Goal: Task Accomplishment & Management: Manage account settings

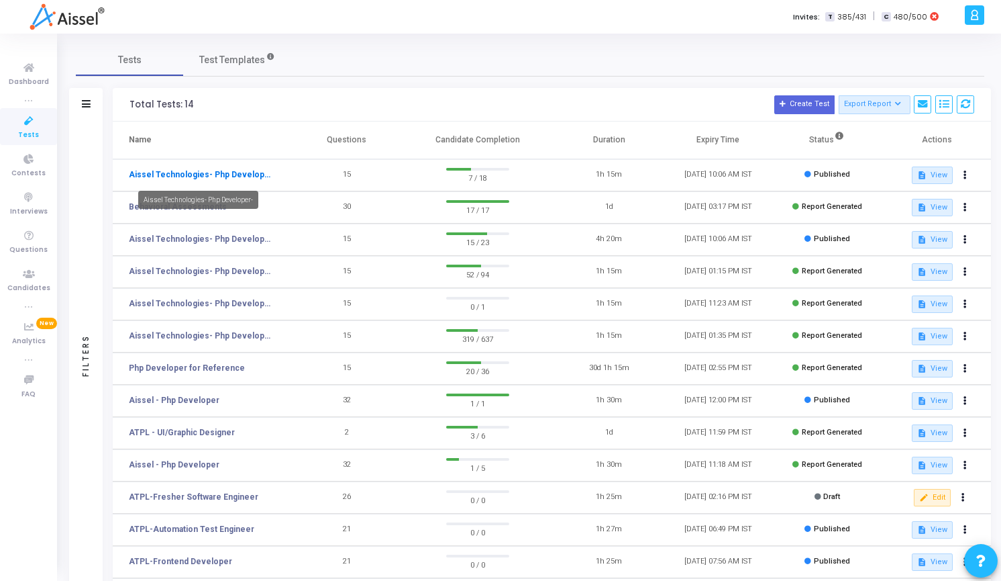
click at [233, 179] on link "Aissel Technologies- Php Developer-" at bounding box center [200, 174] width 142 height 12
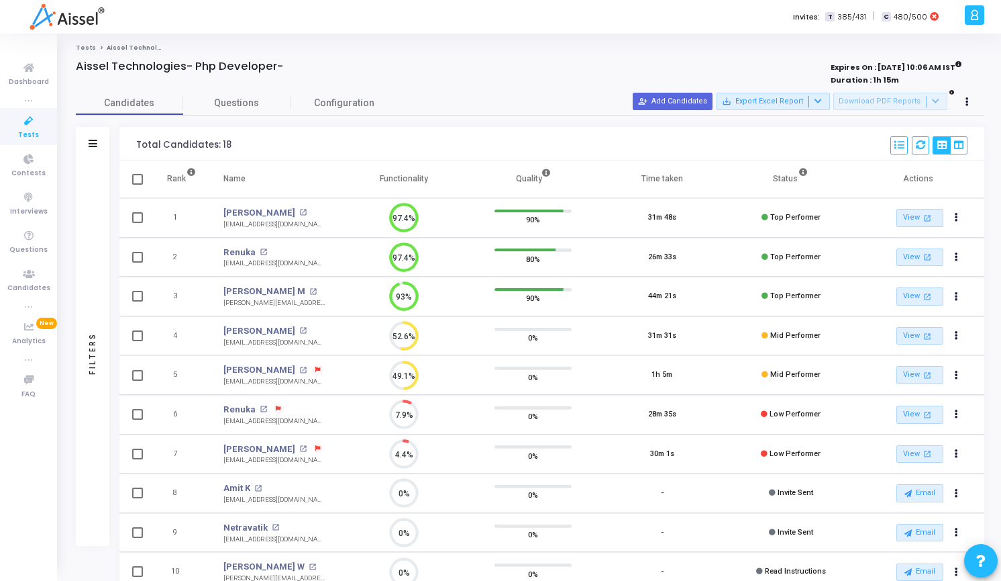
click at [971, 17] on icon at bounding box center [975, 14] width 10 height 15
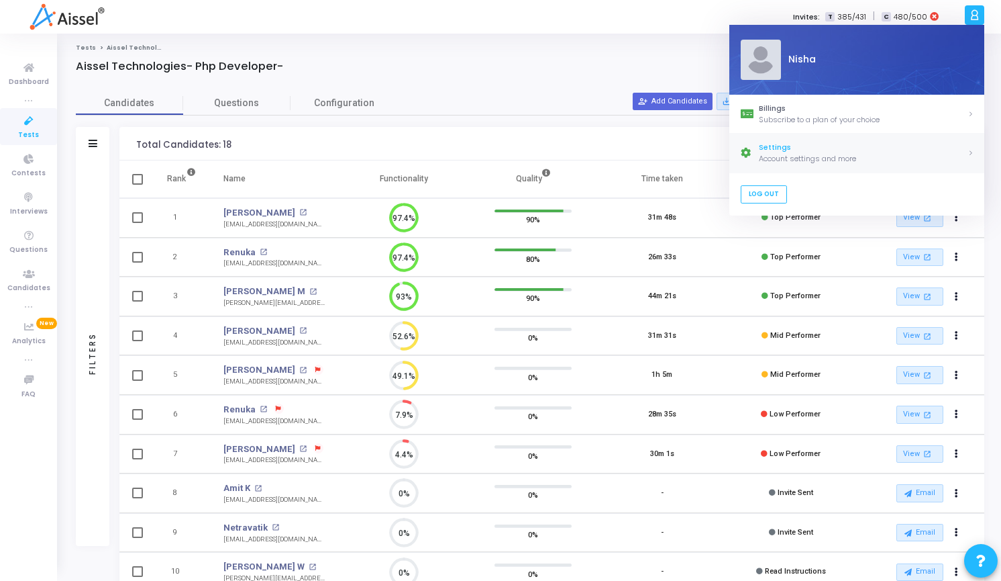
click at [850, 148] on div "Settings" at bounding box center [863, 147] width 209 height 11
select select "91"
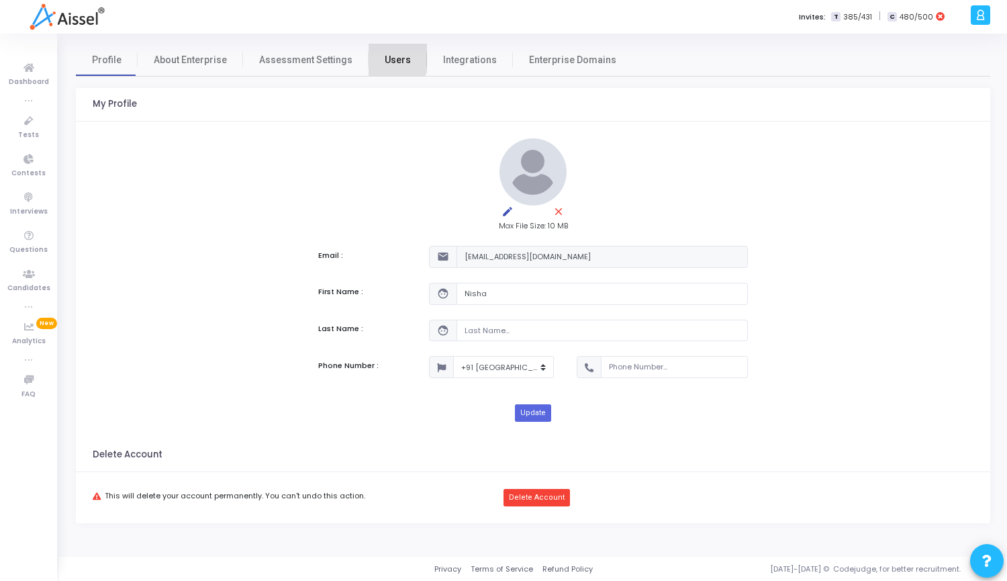
click at [385, 58] on span "Users" at bounding box center [398, 60] width 26 height 14
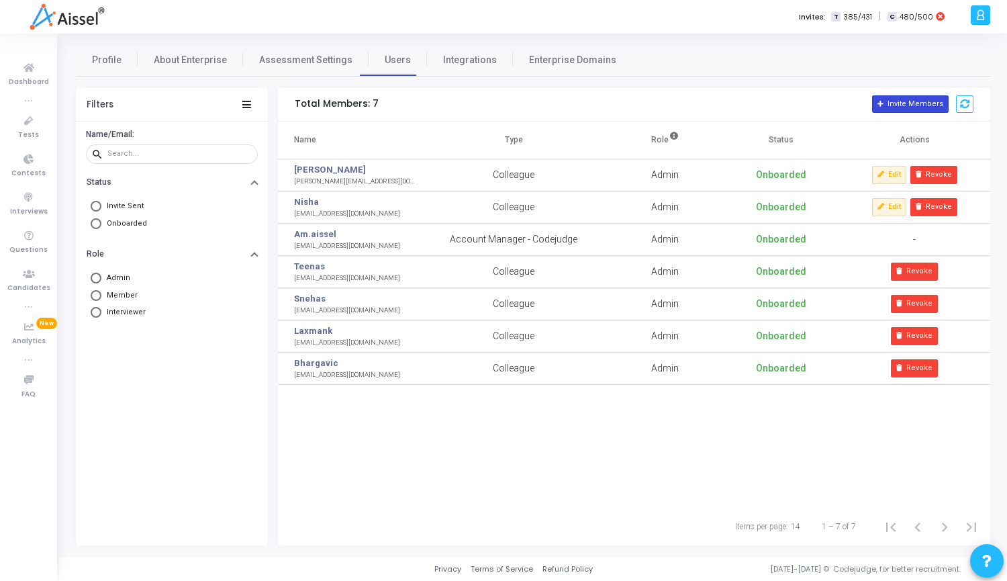
click at [924, 107] on button "Invite Members" at bounding box center [910, 103] width 77 height 17
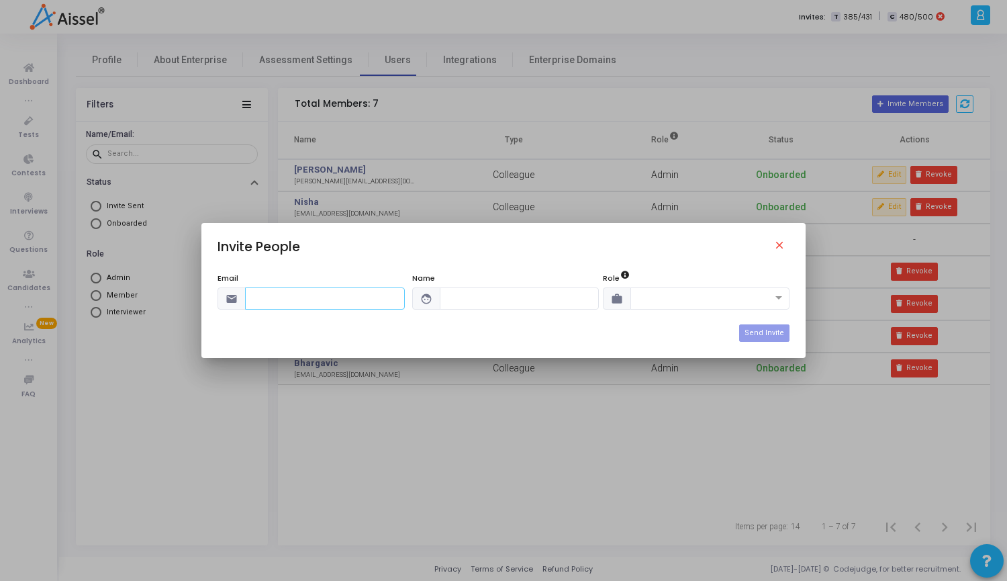
click at [321, 303] on input "text" at bounding box center [325, 298] width 160 height 22
click at [266, 303] on input "text" at bounding box center [325, 298] width 160 height 22
paste input "[EMAIL_ADDRESS][DOMAIN_NAME]"
type input "[EMAIL_ADDRESS][DOMAIN_NAME]"
click at [497, 303] on input "text" at bounding box center [520, 298] width 160 height 22
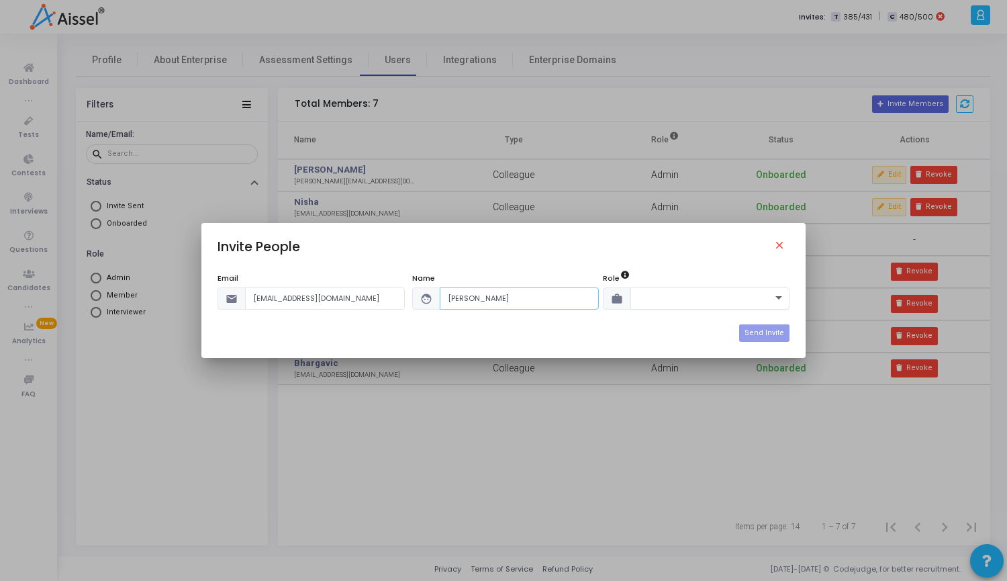
type input "[PERSON_NAME]"
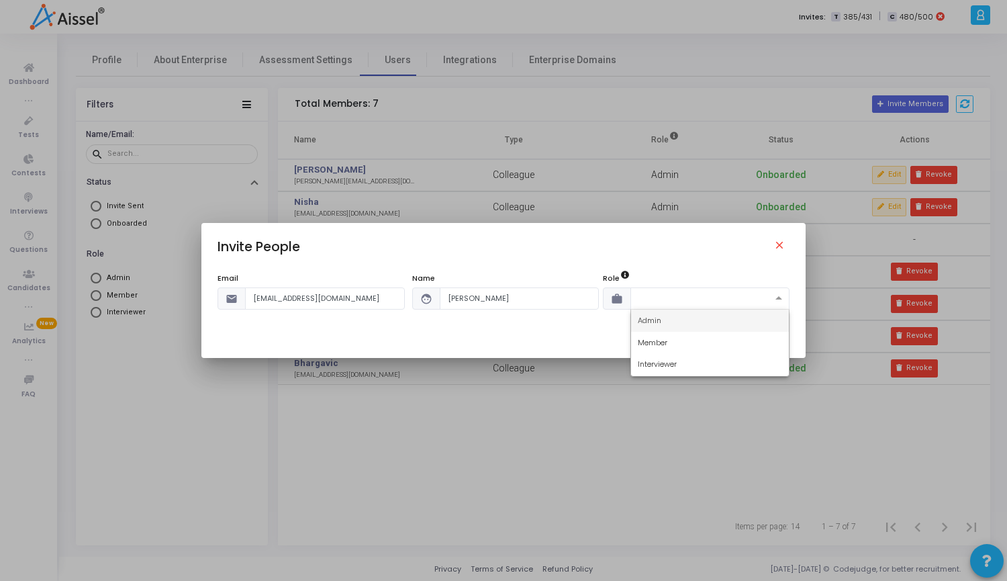
click at [782, 301] on span at bounding box center [780, 298] width 17 height 11
click at [693, 347] on div "Member" at bounding box center [710, 343] width 158 height 22
click at [781, 301] on span at bounding box center [780, 298] width 17 height 11
click at [728, 342] on div "Member" at bounding box center [710, 343] width 158 height 22
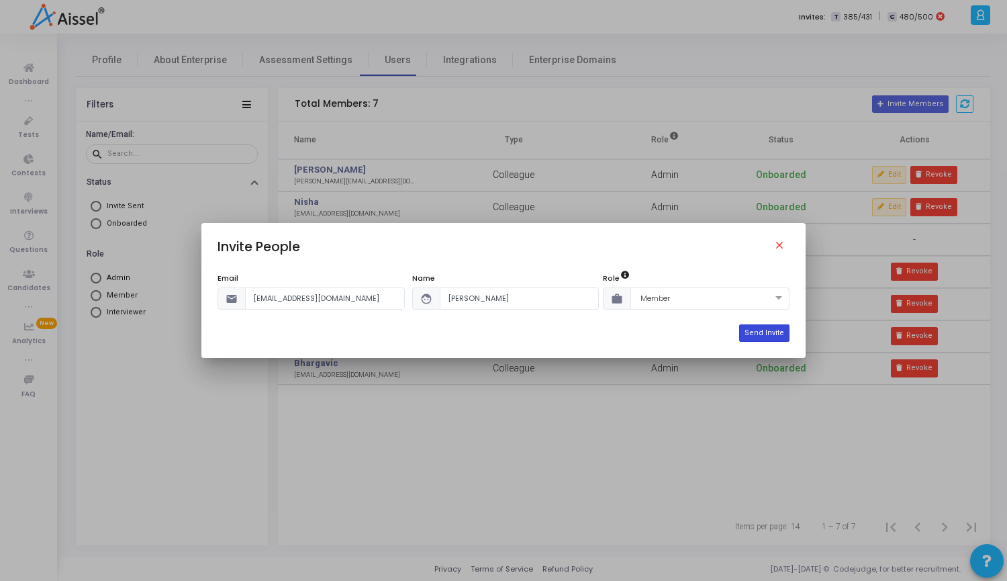
click at [770, 334] on button "Send Invite" at bounding box center [764, 332] width 50 height 17
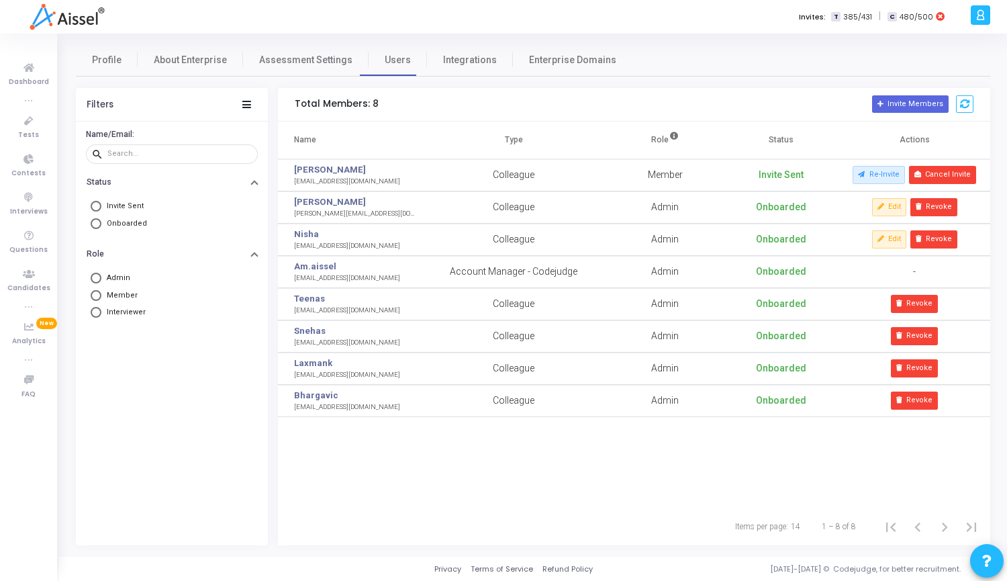
click at [983, 21] on icon at bounding box center [980, 14] width 10 height 15
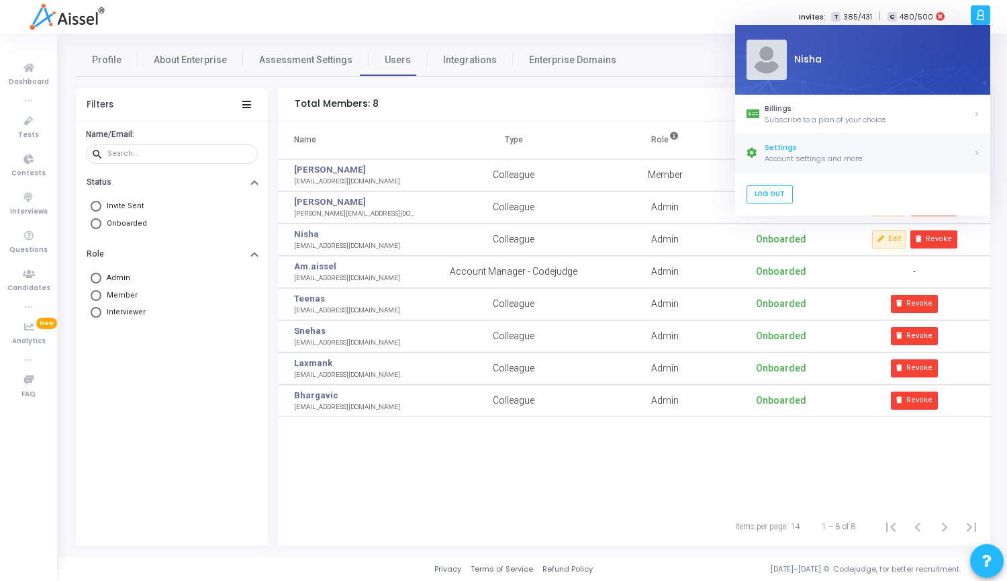
click at [830, 154] on div "Account settings and more" at bounding box center [868, 158] width 209 height 11
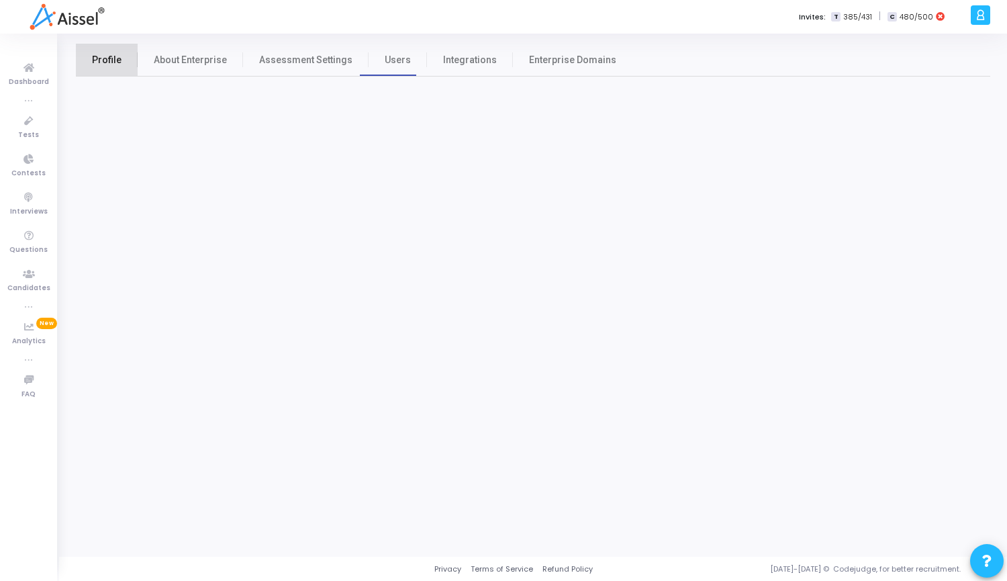
click at [116, 60] on span "Profile" at bounding box center [107, 60] width 30 height 14
select select "91"
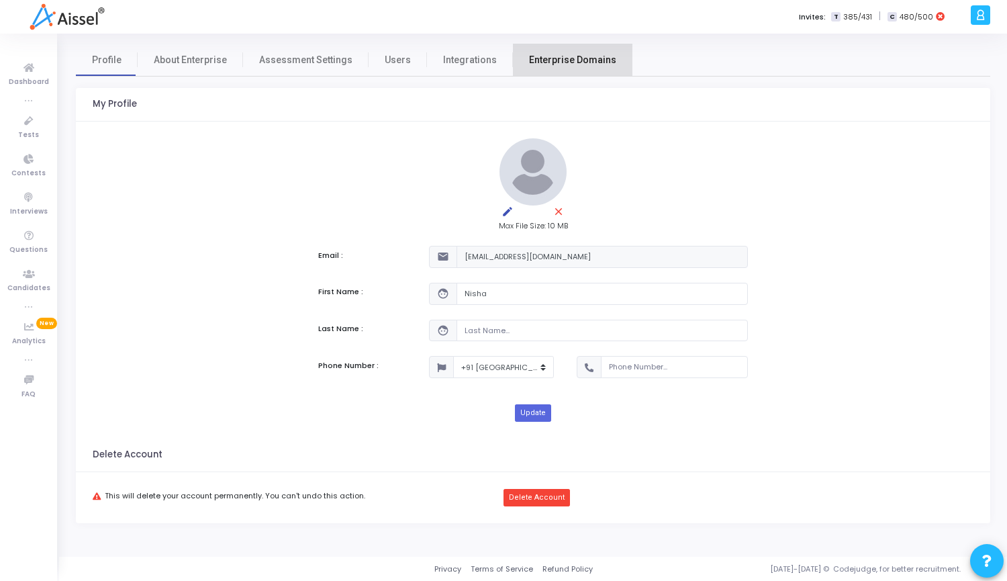
click at [571, 54] on span "Enterprise Domains" at bounding box center [572, 60] width 87 height 14
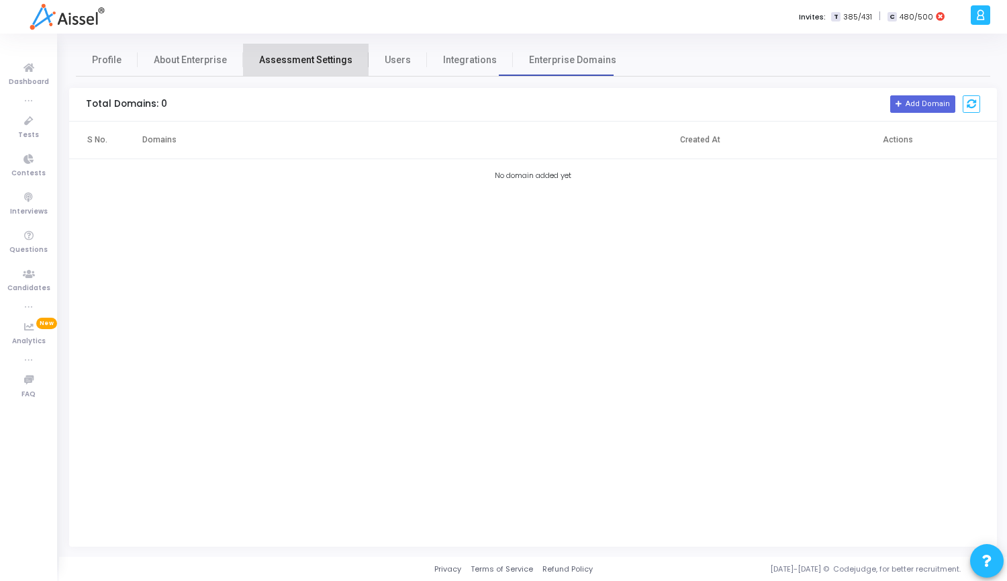
click at [324, 58] on span "Assessment Settings" at bounding box center [305, 60] width 93 height 14
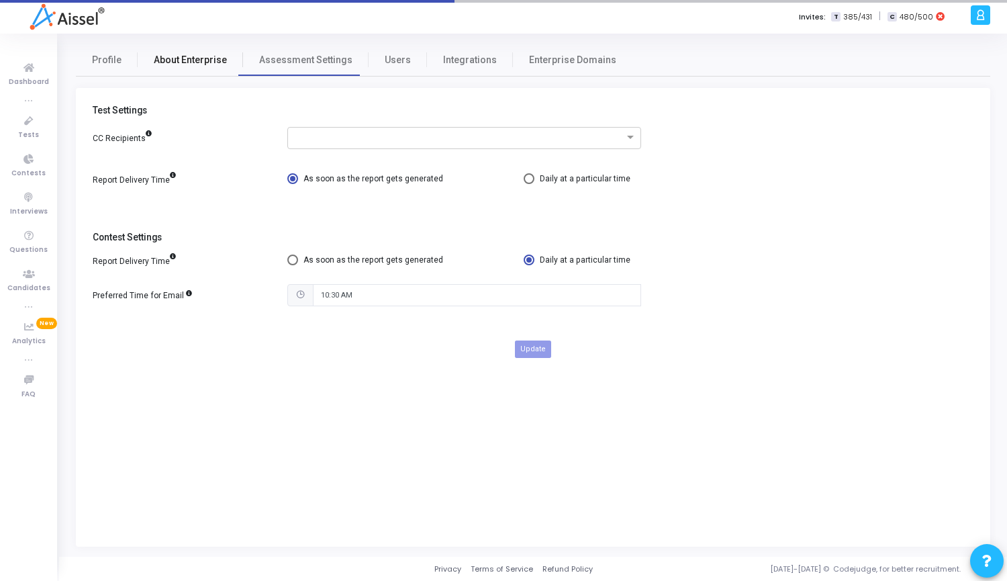
click at [171, 60] on span "About Enterprise" at bounding box center [190, 60] width 73 height 14
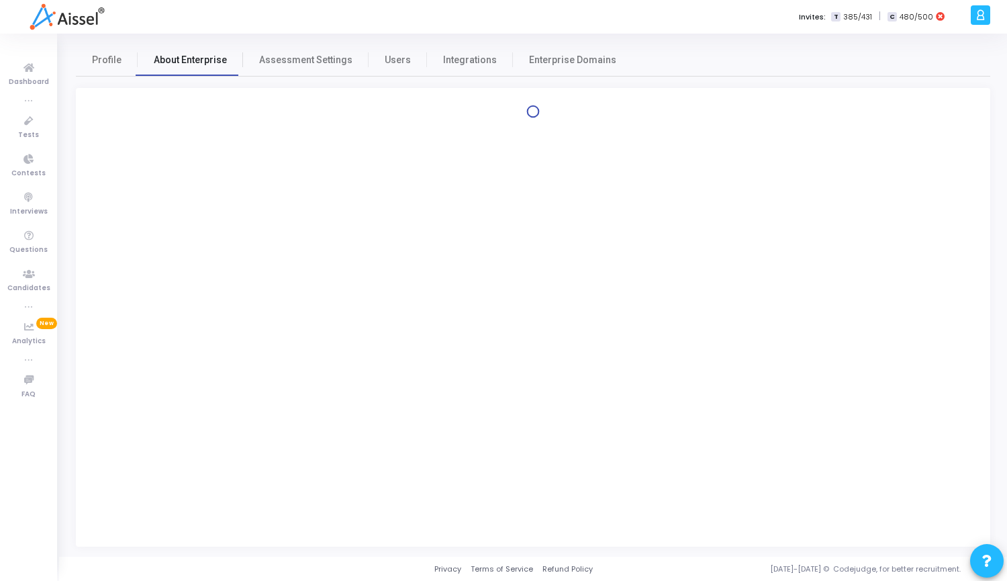
select select
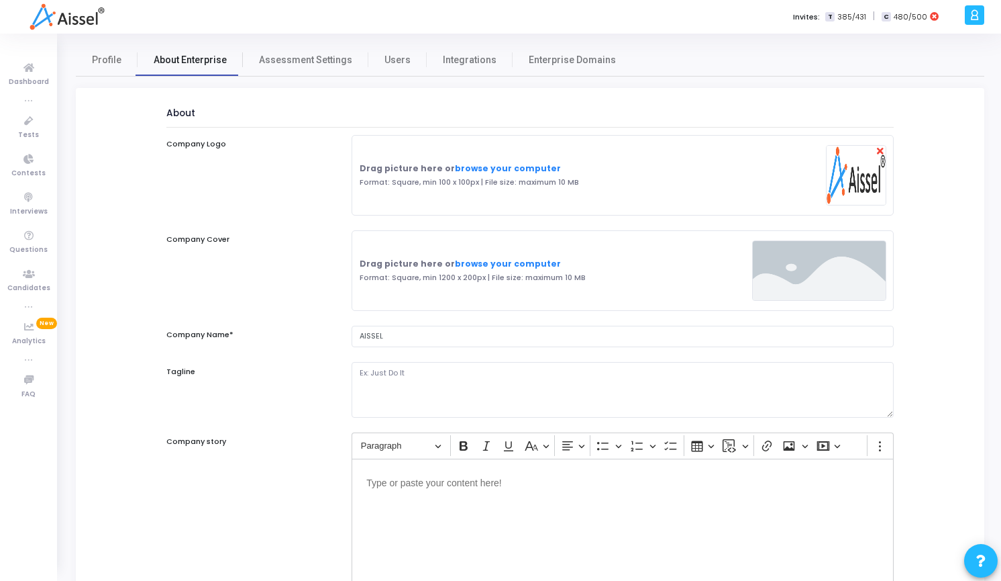
select select
click at [115, 58] on span "Profile" at bounding box center [107, 60] width 30 height 14
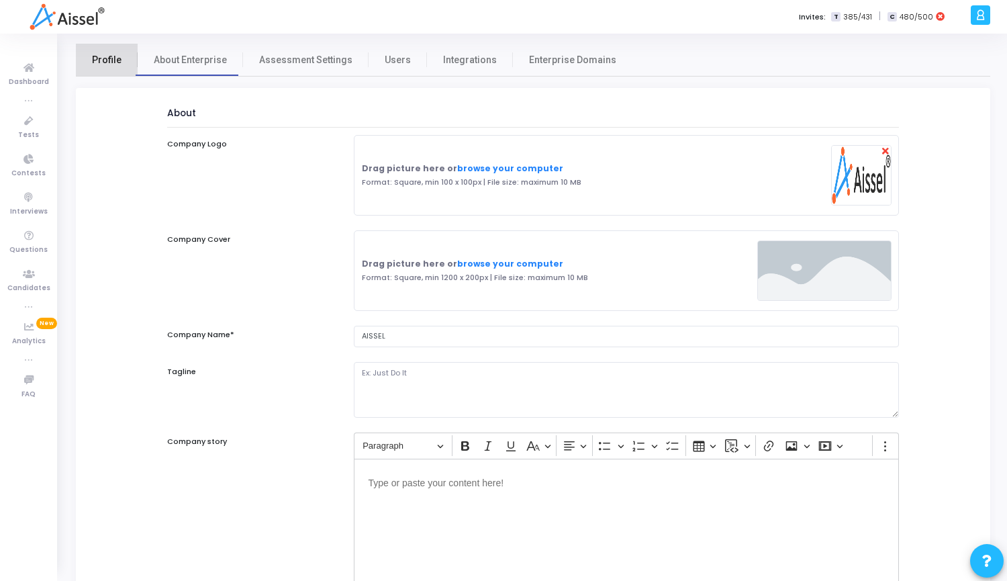
select select "91"
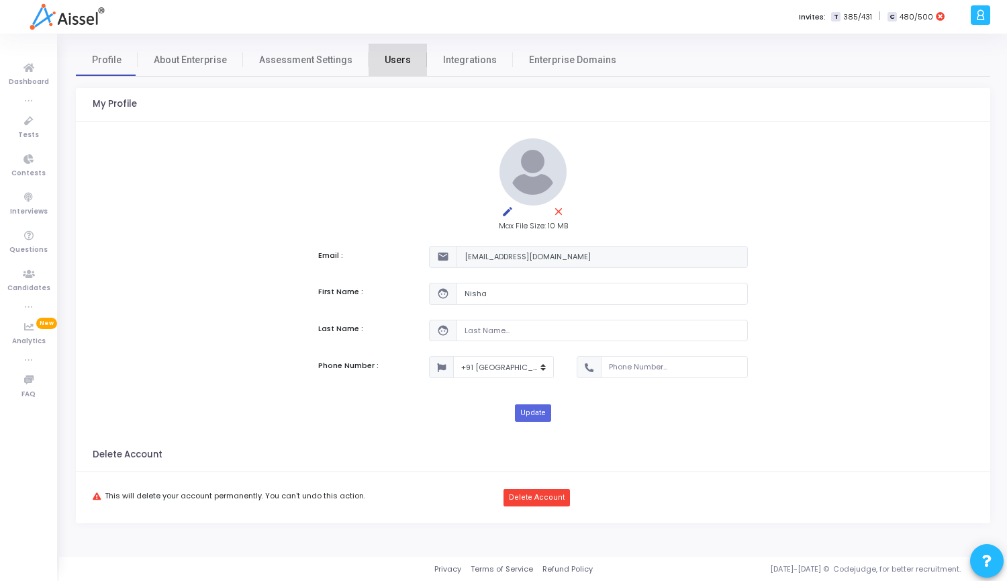
click at [389, 54] on span "Users" at bounding box center [398, 60] width 26 height 14
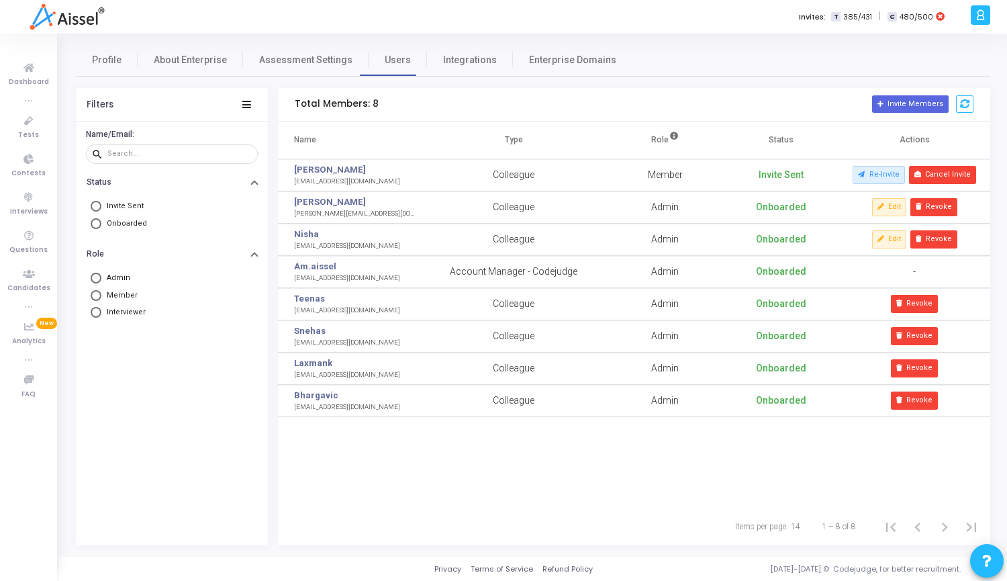
click at [979, 12] on icon at bounding box center [980, 14] width 10 height 15
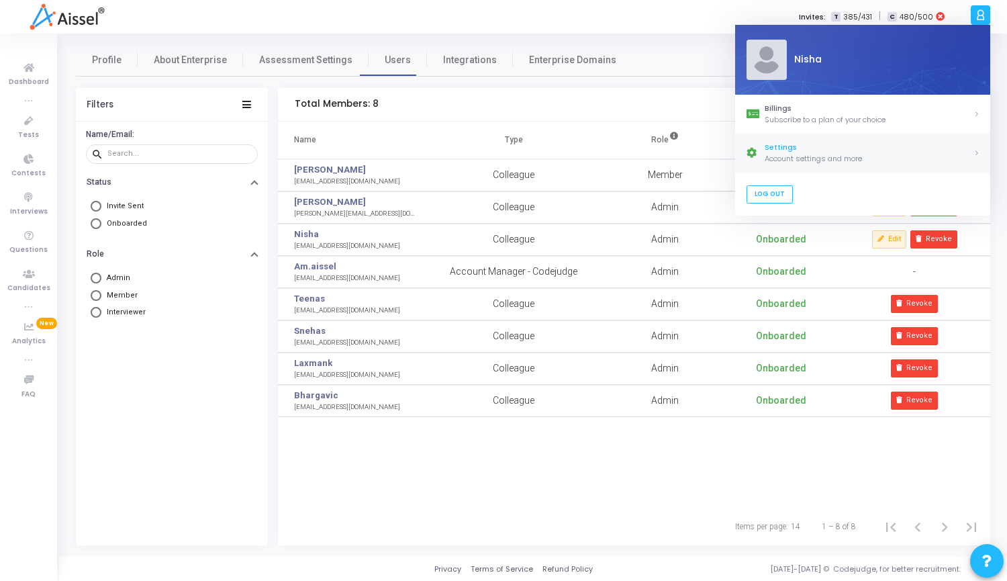
click at [976, 151] on link "Settings Account settings and more" at bounding box center [862, 153] width 255 height 39
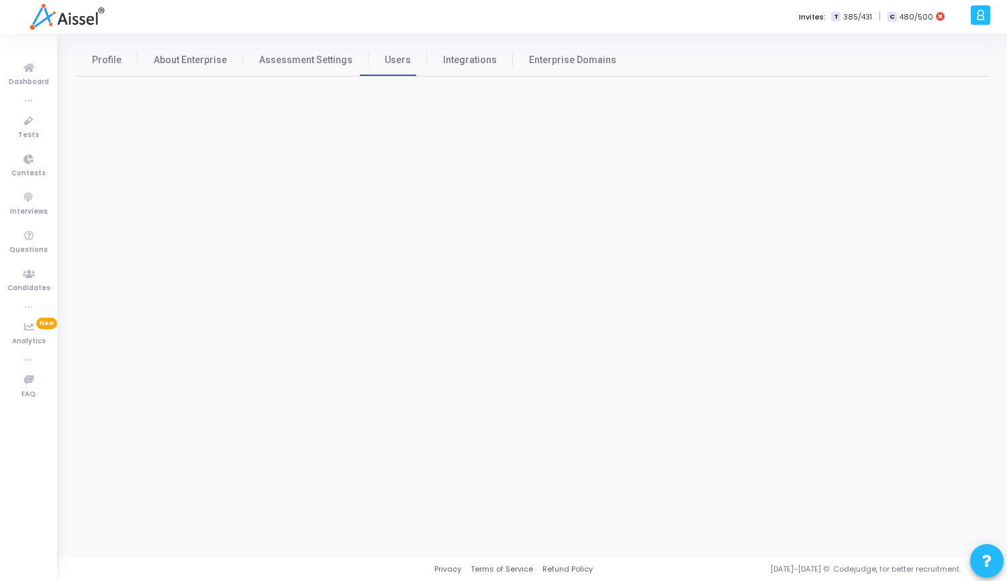
click at [983, 17] on icon at bounding box center [980, 14] width 10 height 15
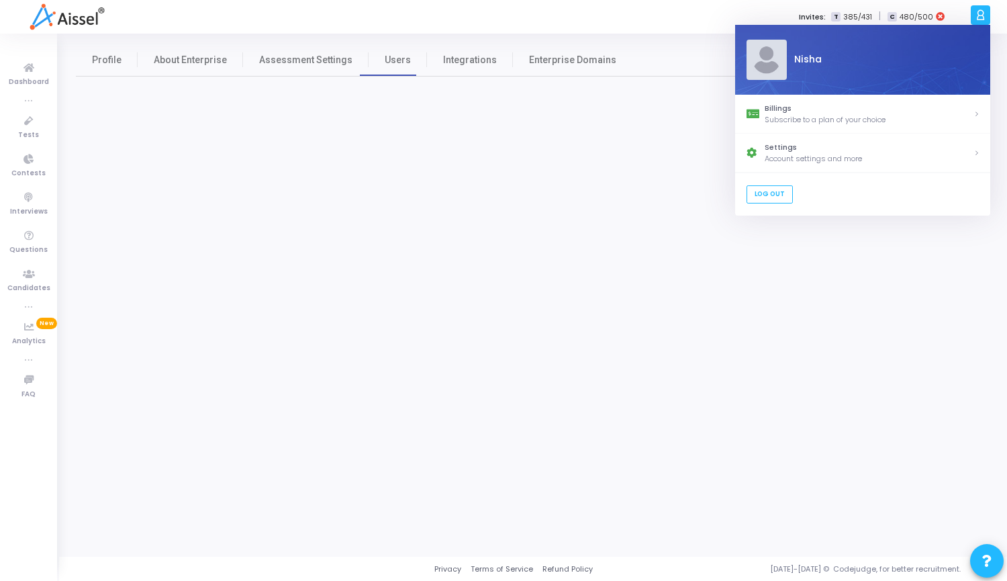
click at [811, 72] on div "N Nisha" at bounding box center [862, 60] width 255 height 70
click at [861, 157] on div "Account settings and more" at bounding box center [868, 158] width 209 height 11
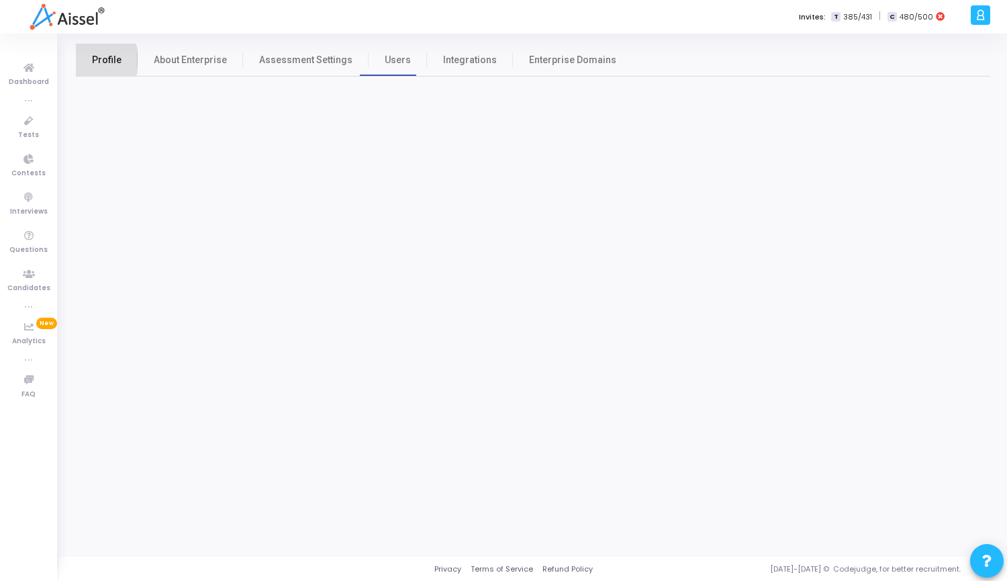
click at [104, 60] on span "Profile" at bounding box center [107, 60] width 30 height 14
select select "91"
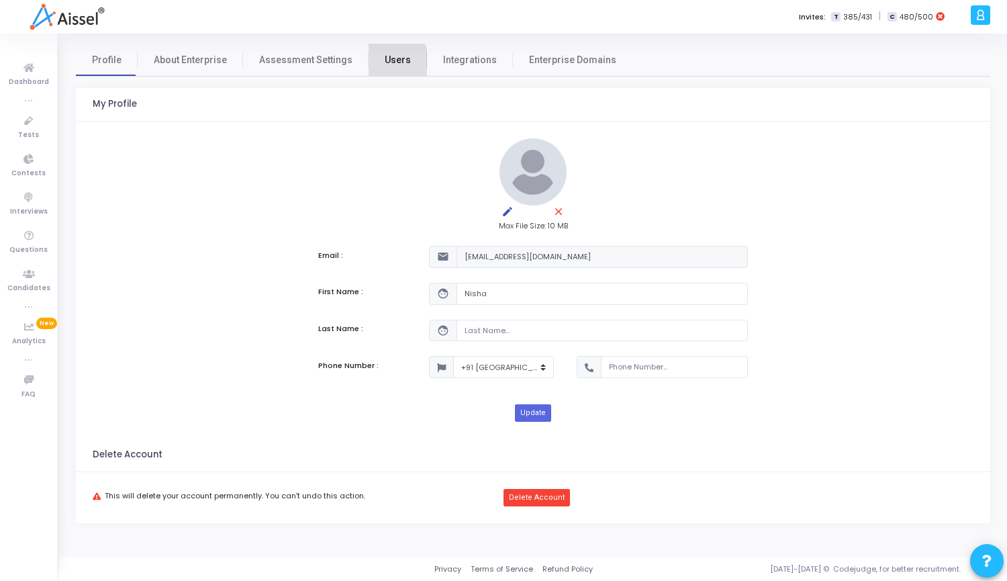
click at [385, 64] on span "Users" at bounding box center [398, 60] width 26 height 14
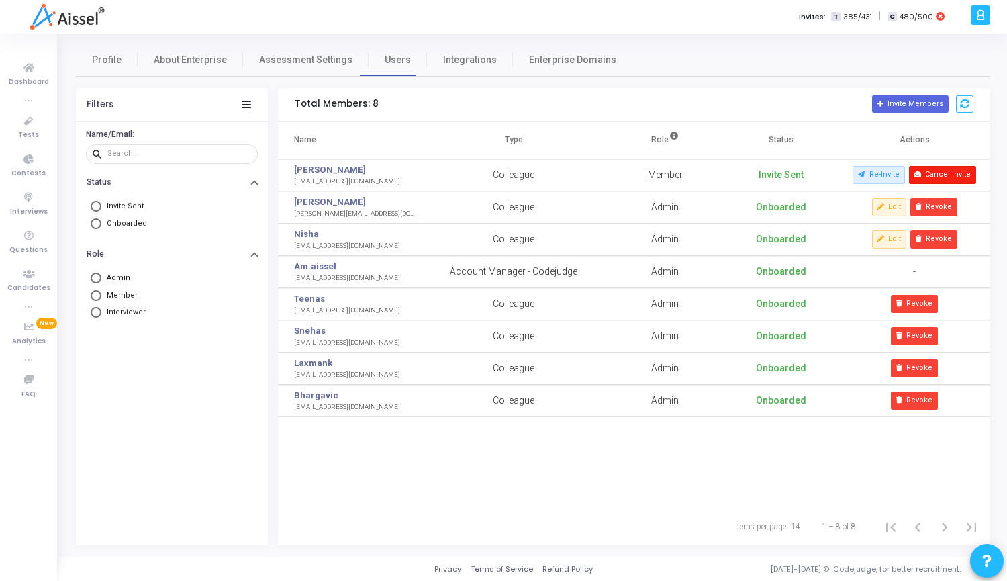
click at [956, 179] on button "Cancel Invite" at bounding box center [943, 174] width 68 height 17
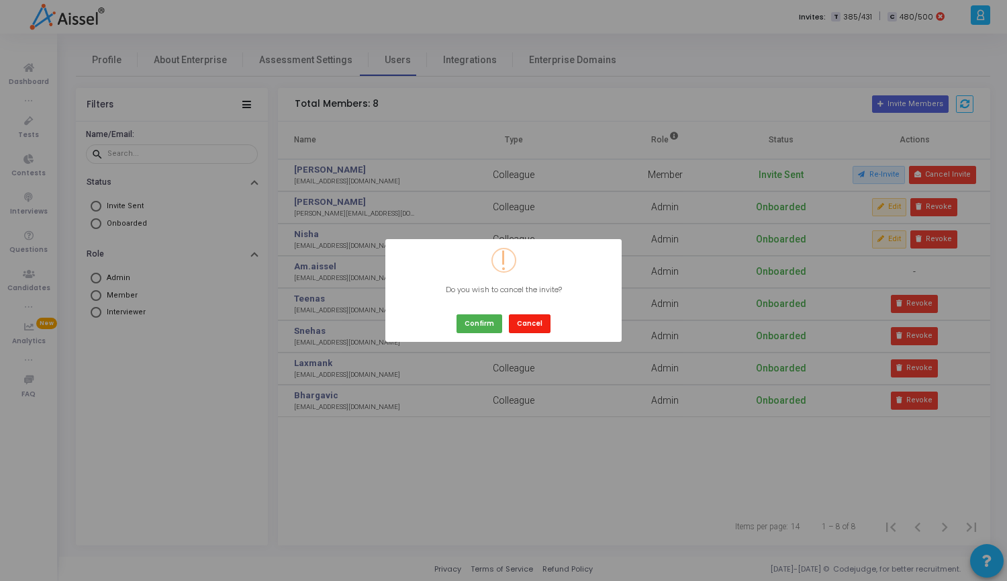
click at [526, 323] on button "Cancel" at bounding box center [530, 323] width 42 height 18
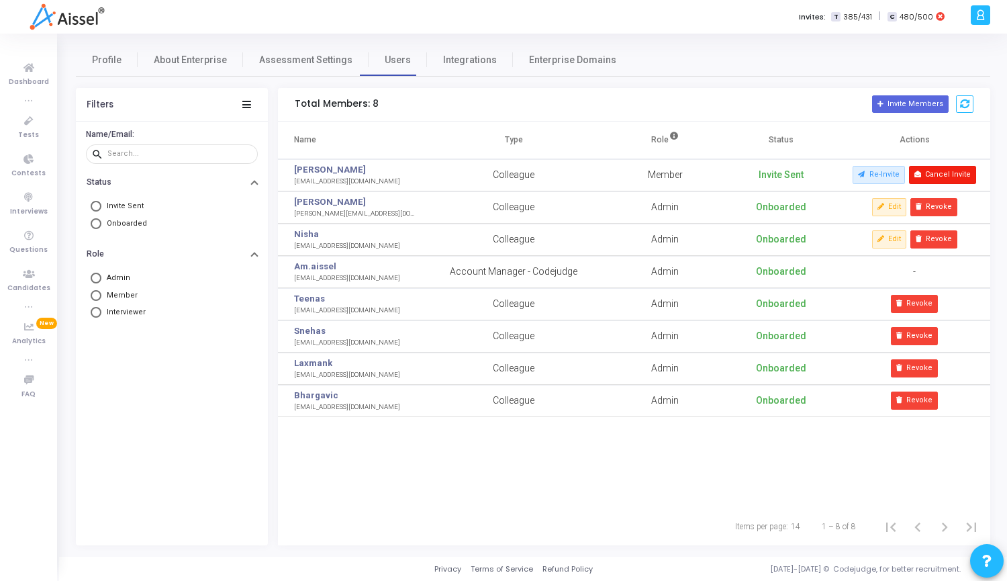
click at [930, 179] on button "Cancel Invite" at bounding box center [943, 174] width 68 height 17
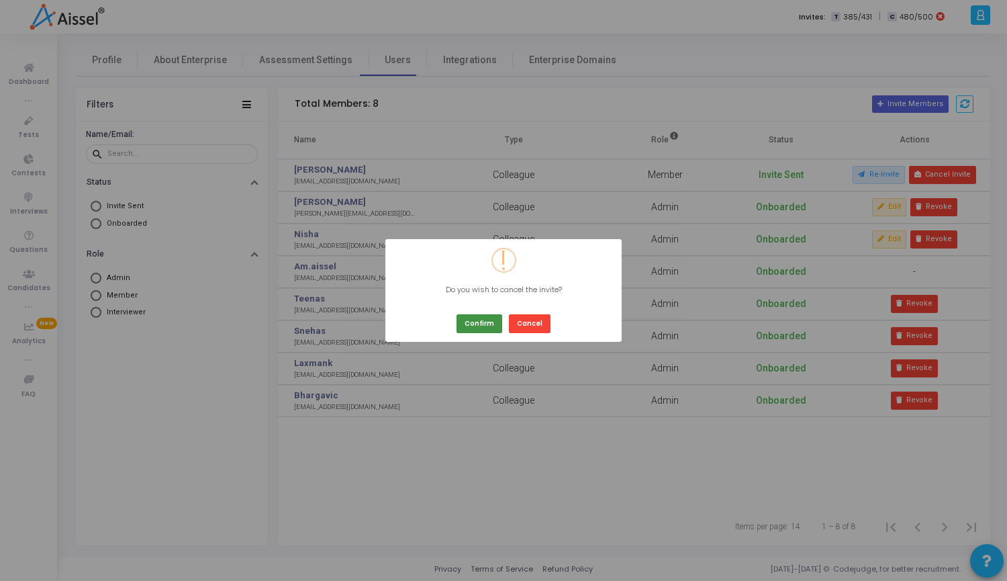
click at [482, 322] on button "Confirm" at bounding box center [479, 323] width 46 height 18
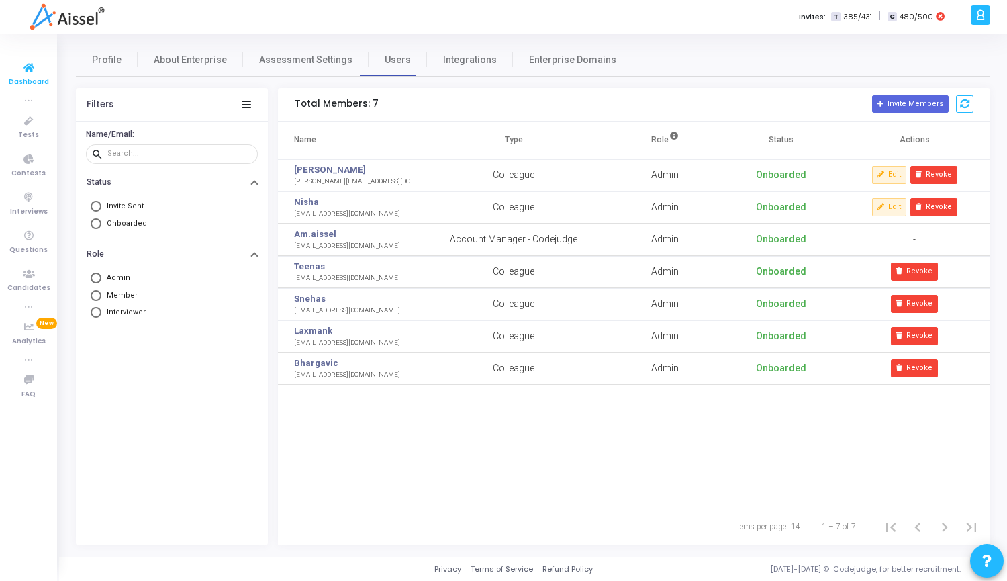
click at [27, 77] on span "Dashboard" at bounding box center [29, 82] width 40 height 11
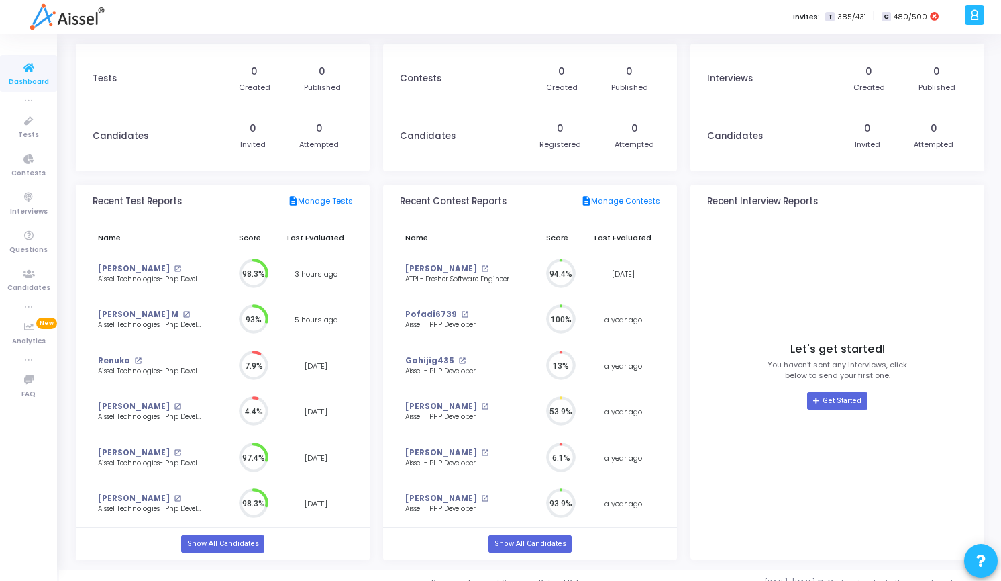
scroll to position [30, 14]
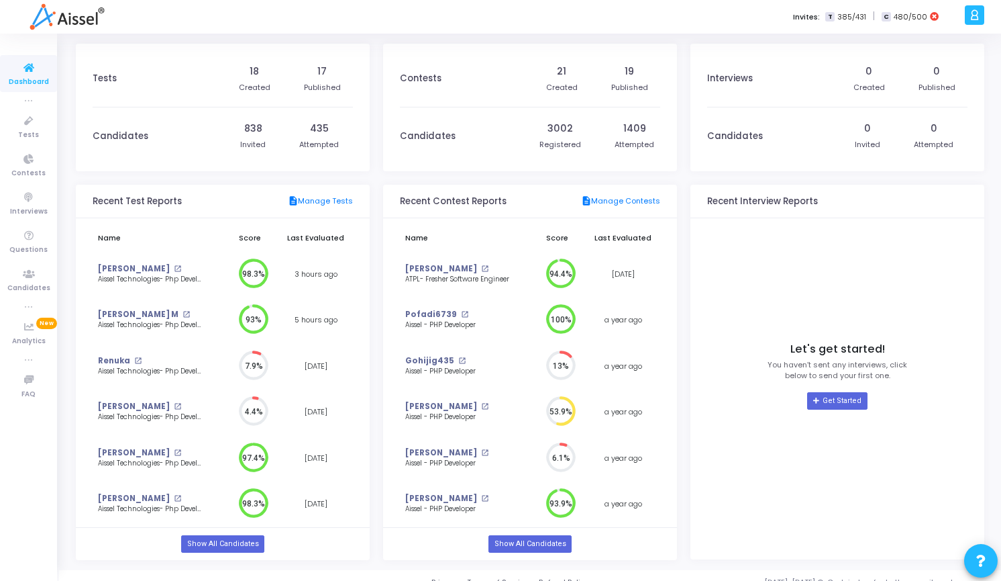
drag, startPoint x: 990, startPoint y: 1, endPoint x: 714, endPoint y: 17, distance: 276.3
click at [714, 17] on div "Invites: T 385/431 | C 480/500" at bounding box center [547, 17] width 827 height 34
click at [975, 17] on icon at bounding box center [975, 14] width 10 height 15
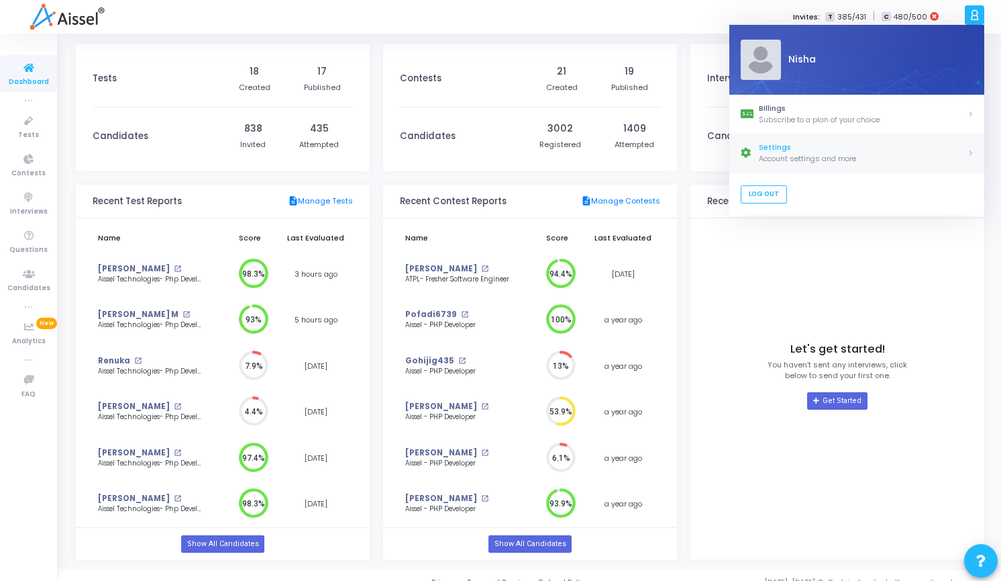
click at [781, 153] on div "Account settings and more" at bounding box center [863, 158] width 209 height 11
select select "91"
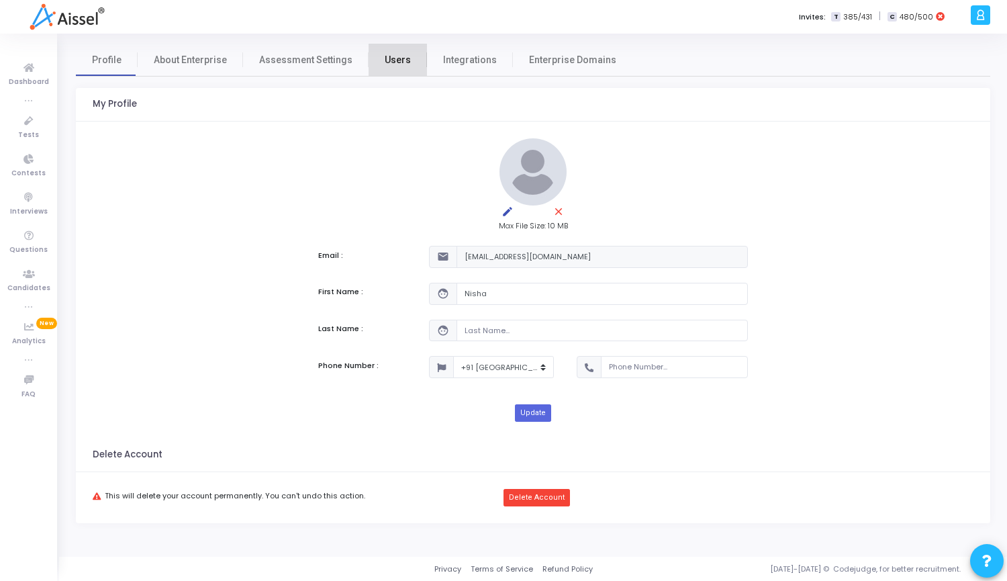
click at [407, 58] on link "Users" at bounding box center [397, 60] width 58 height 32
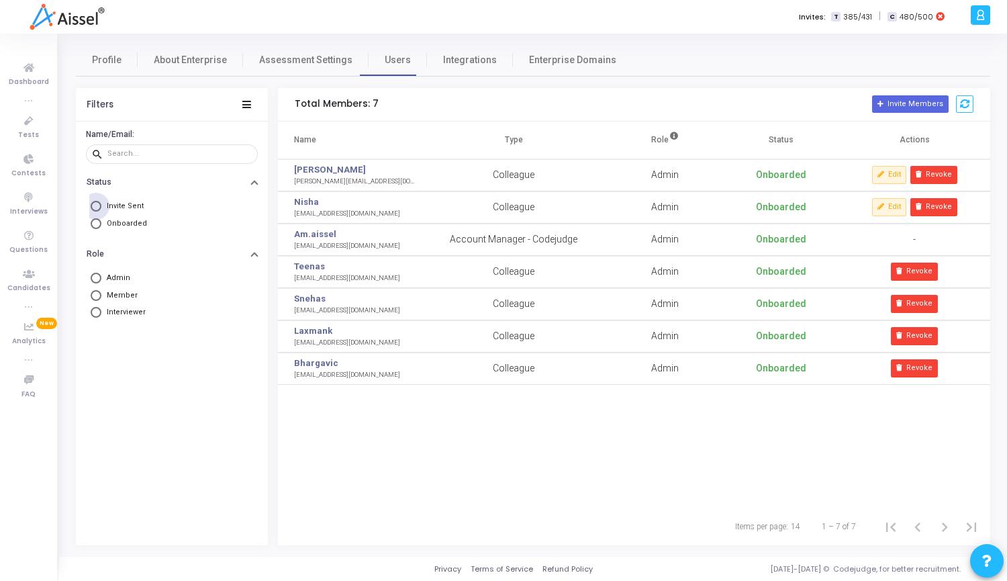
click at [121, 208] on span "Invite Sent" at bounding box center [125, 205] width 37 height 9
click at [101, 208] on input "Invite Sent" at bounding box center [96, 206] width 11 height 11
radio input "true"
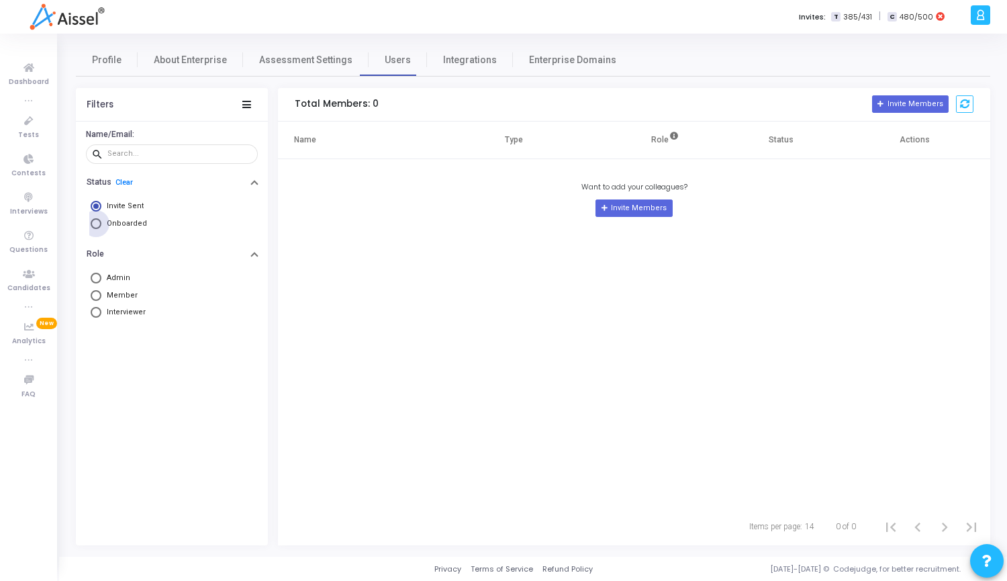
click at [118, 226] on span "Onboarded" at bounding box center [127, 223] width 40 height 9
click at [101, 226] on input "Onboarded" at bounding box center [96, 223] width 11 height 11
radio input "true"
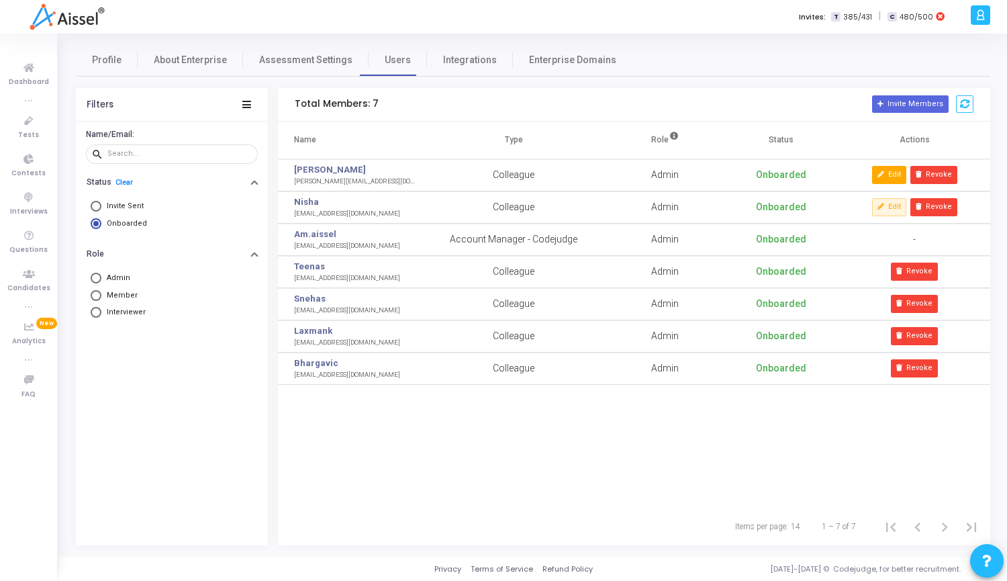
click at [891, 174] on button "Edit" at bounding box center [889, 174] width 35 height 17
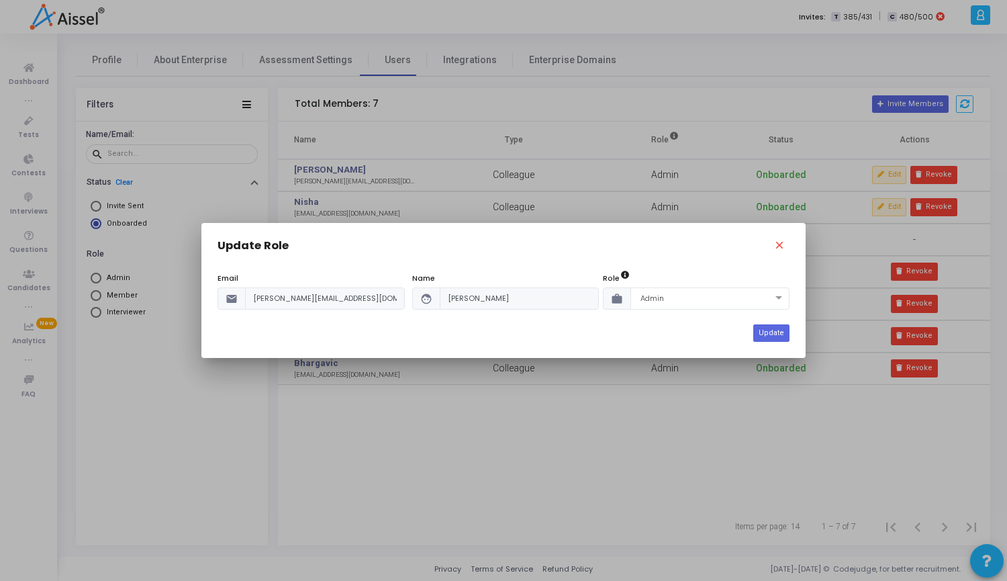
click at [626, 277] on icon at bounding box center [625, 275] width 8 height 8
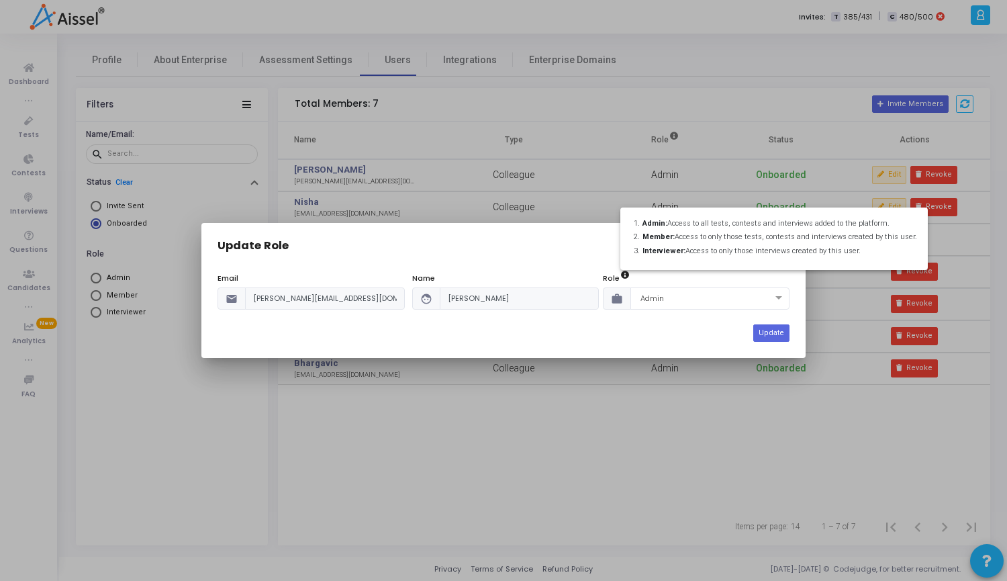
click at [659, 373] on div at bounding box center [503, 290] width 1007 height 581
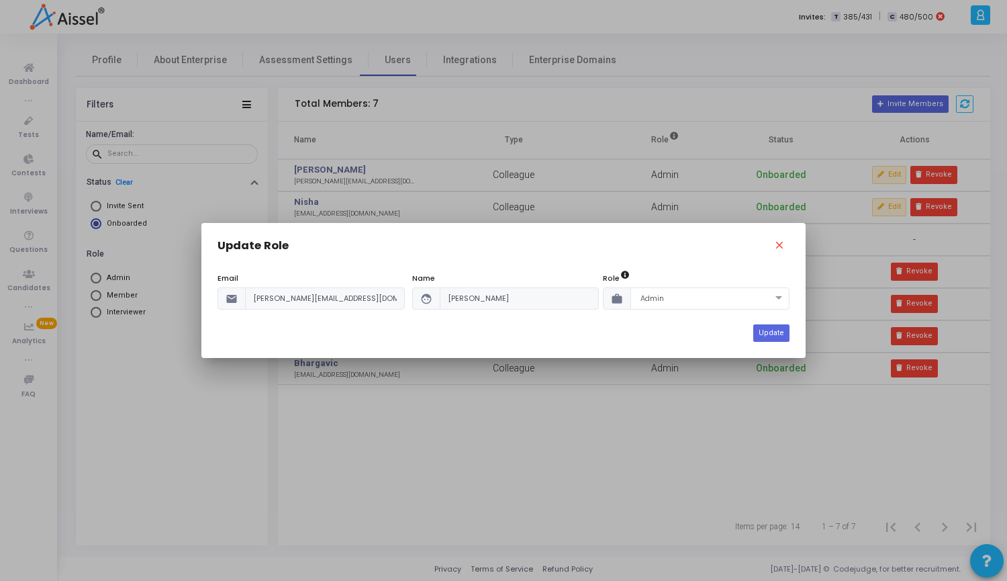
click at [659, 373] on div at bounding box center [503, 290] width 1007 height 581
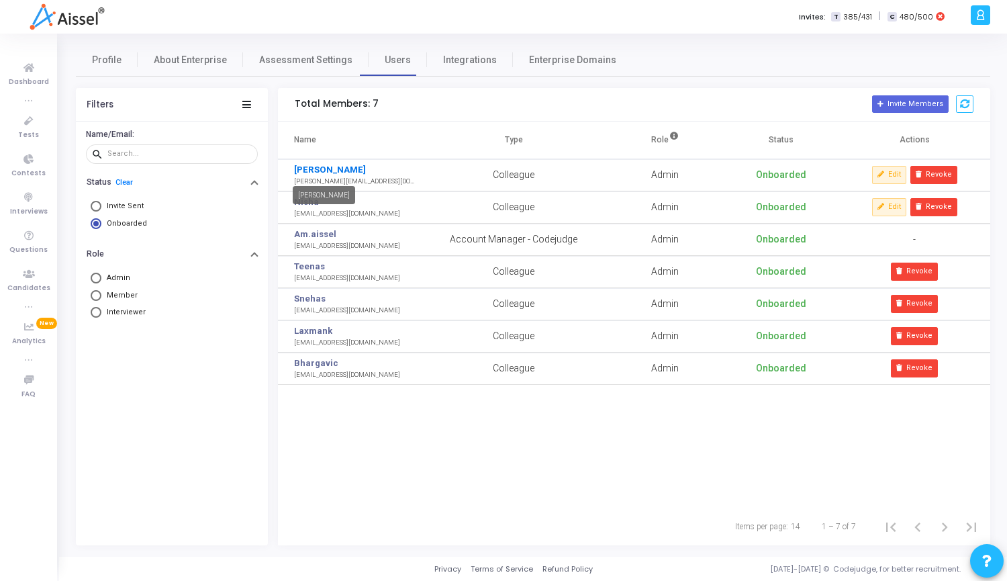
click at [317, 170] on link "[PERSON_NAME]" at bounding box center [330, 169] width 72 height 13
click at [942, 174] on button "Revoke" at bounding box center [933, 174] width 47 height 17
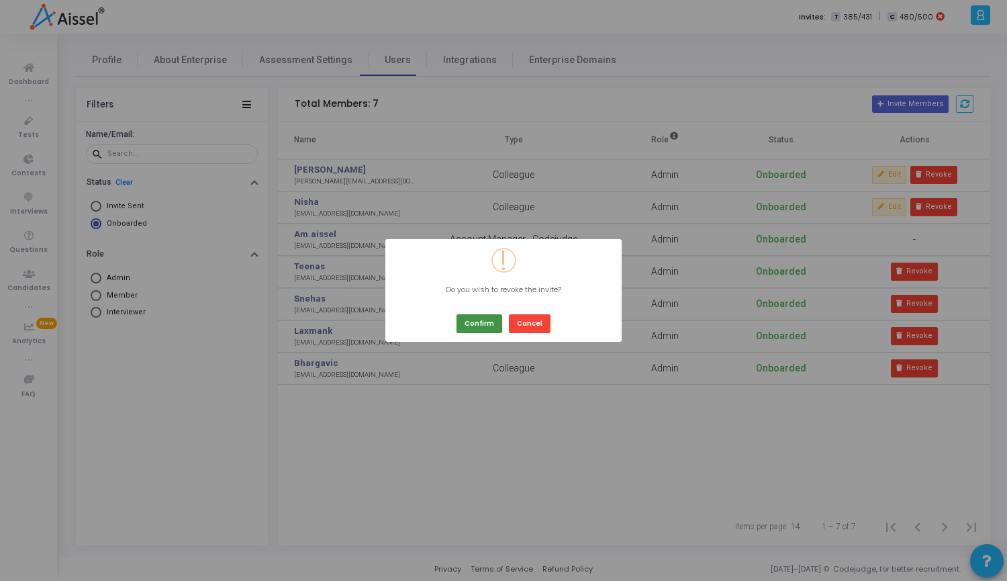
click at [474, 327] on button "Confirm" at bounding box center [479, 323] width 46 height 18
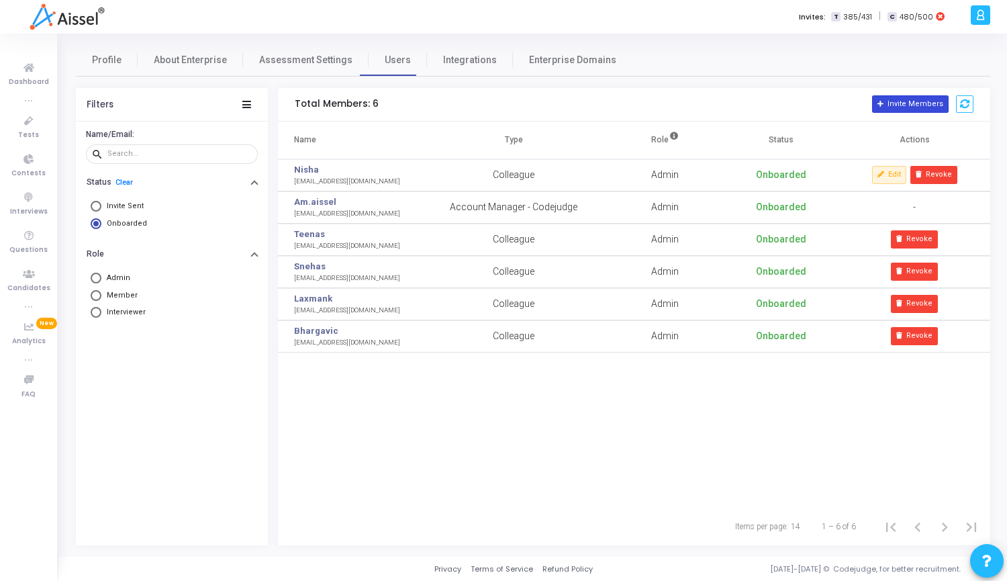
click at [916, 105] on button "Invite Members" at bounding box center [910, 103] width 77 height 17
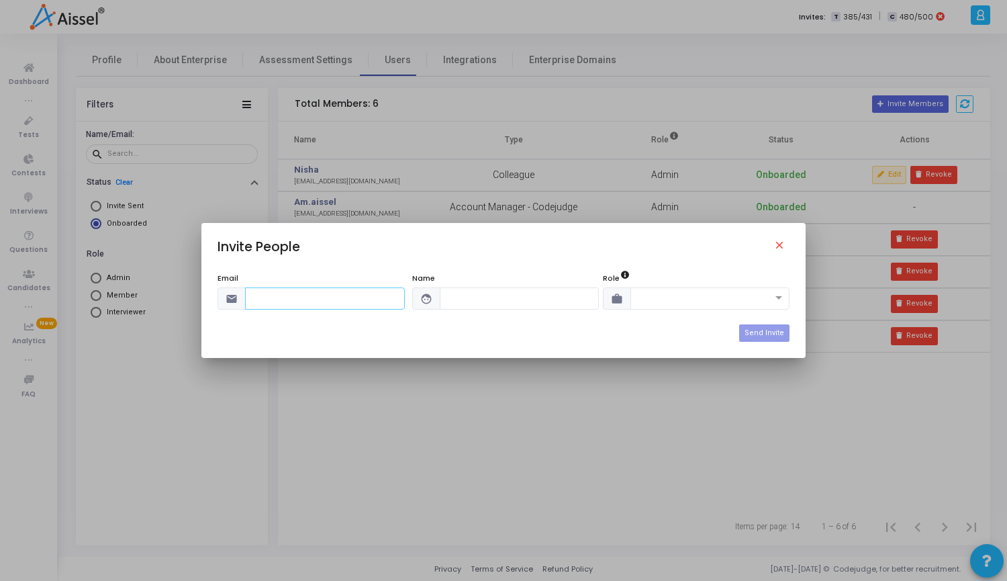
click at [292, 296] on input "text" at bounding box center [325, 298] width 160 height 22
click at [311, 293] on input "text" at bounding box center [325, 298] width 160 height 22
paste input "[PERSON_NAME][EMAIL_ADDRESS][DOMAIN_NAME]"
type input "[PERSON_NAME][EMAIL_ADDRESS][DOMAIN_NAME]"
click at [468, 299] on input "text" at bounding box center [520, 298] width 160 height 22
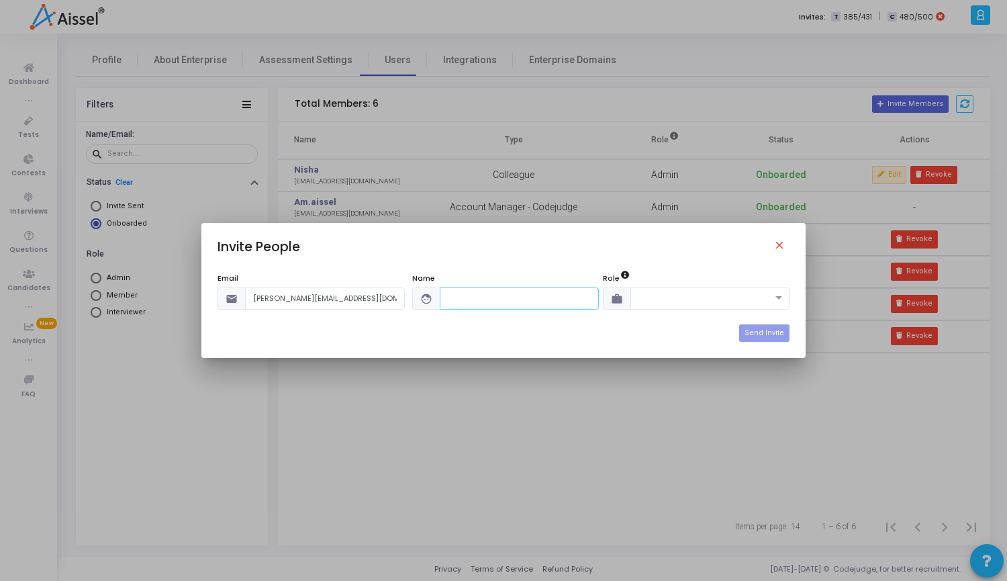
paste input "[PERSON_NAME]"
type input "[PERSON_NAME]"
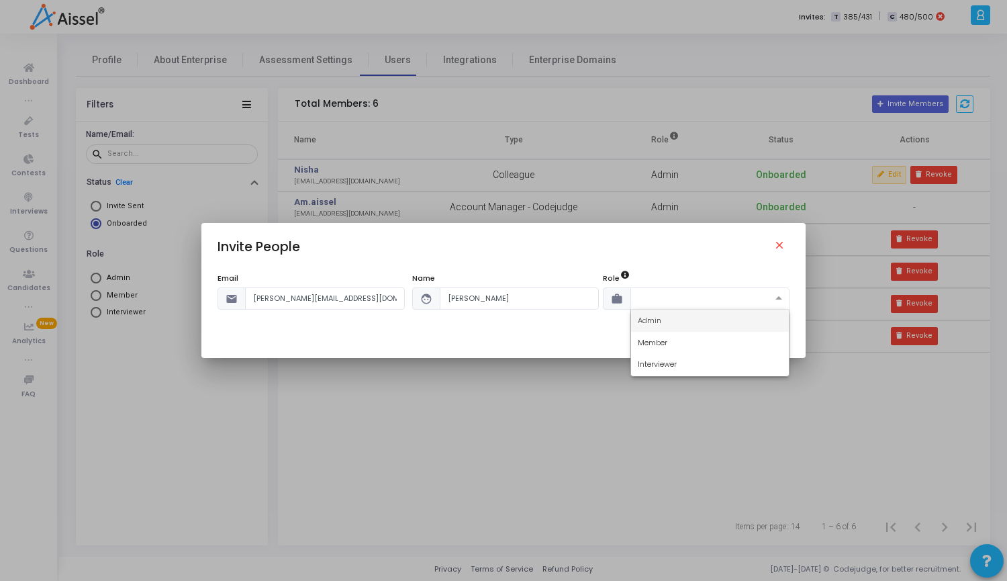
click at [781, 300] on span at bounding box center [780, 298] width 17 height 11
click at [701, 319] on div "Admin" at bounding box center [710, 320] width 158 height 22
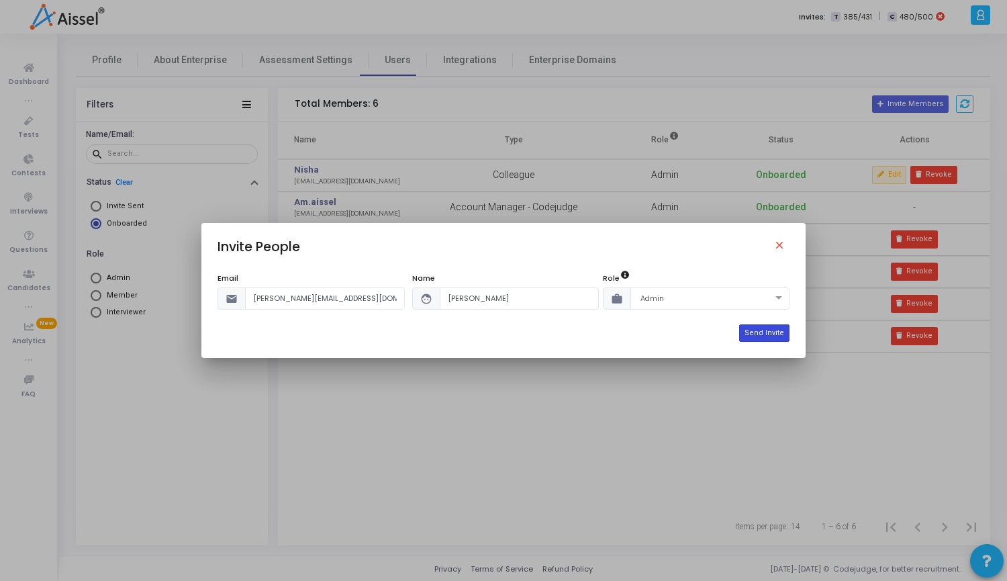
click at [760, 334] on button "Send Invite" at bounding box center [764, 332] width 50 height 17
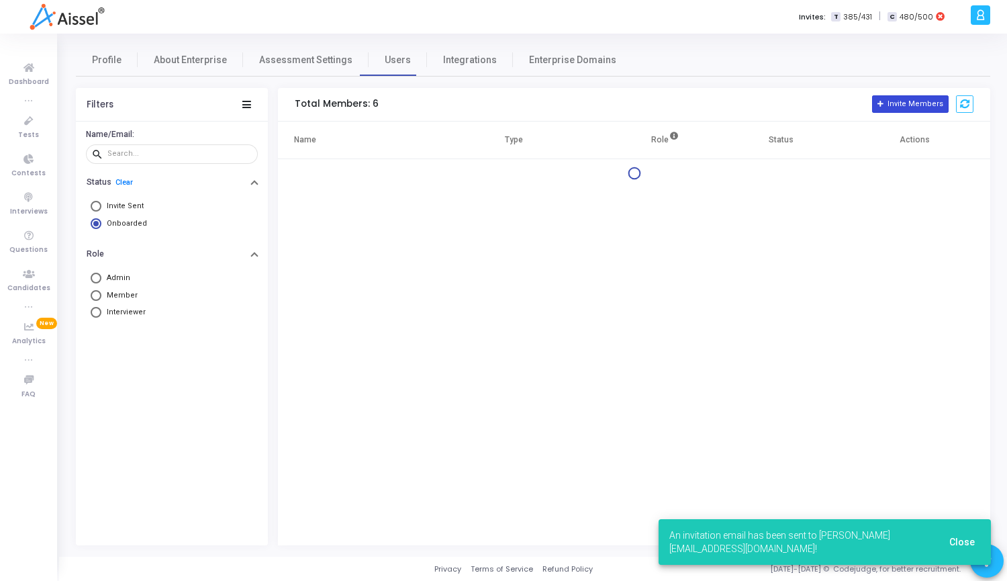
click at [901, 108] on button "Invite Members" at bounding box center [910, 103] width 77 height 17
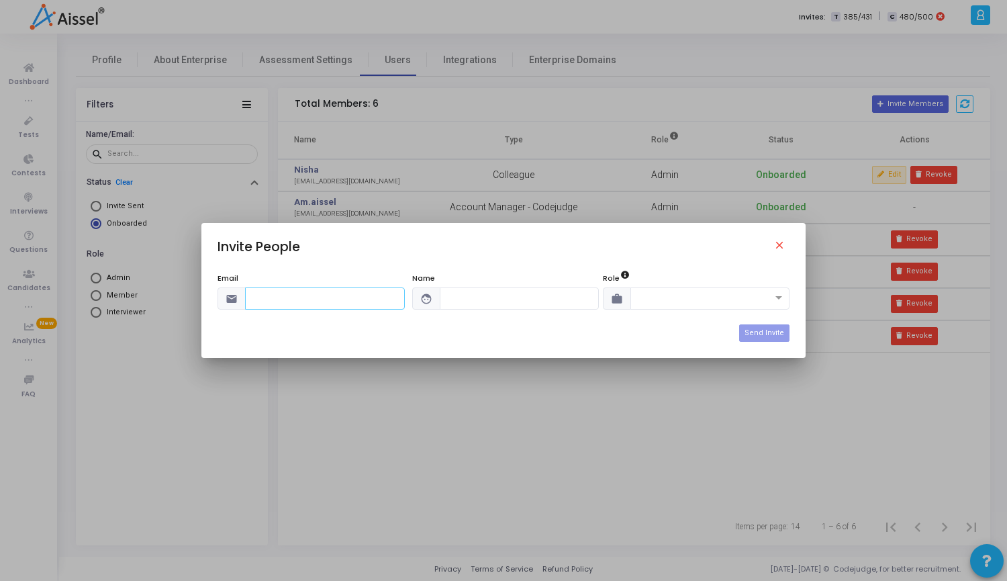
click at [277, 299] on input "text" at bounding box center [325, 298] width 160 height 22
paste input "[EMAIL_ADDRESS][DOMAIN_NAME]"
type input "[EMAIL_ADDRESS][DOMAIN_NAME]"
click at [456, 303] on input "text" at bounding box center [520, 298] width 160 height 22
type input "[PERSON_NAME]"
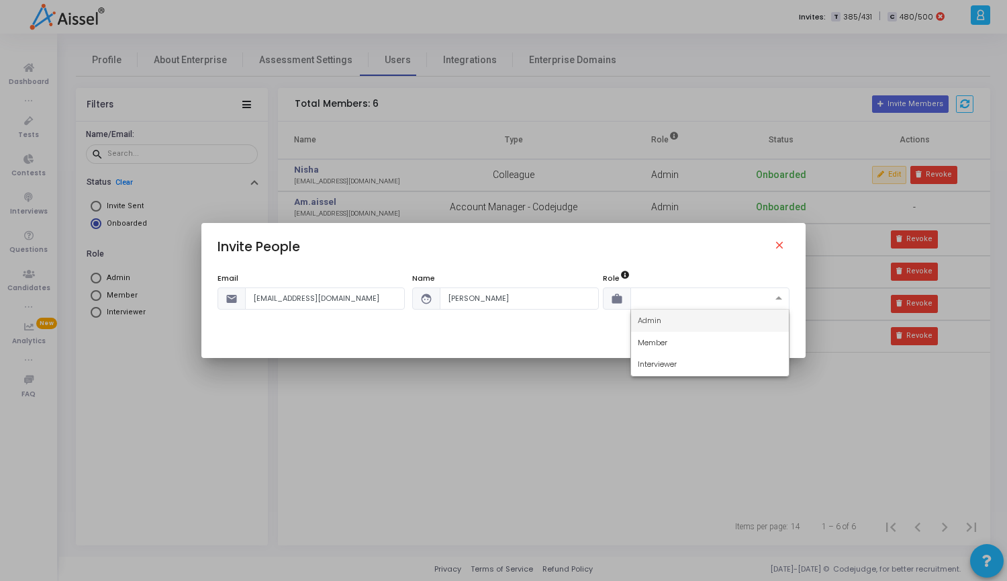
click at [785, 294] on span at bounding box center [780, 298] width 17 height 11
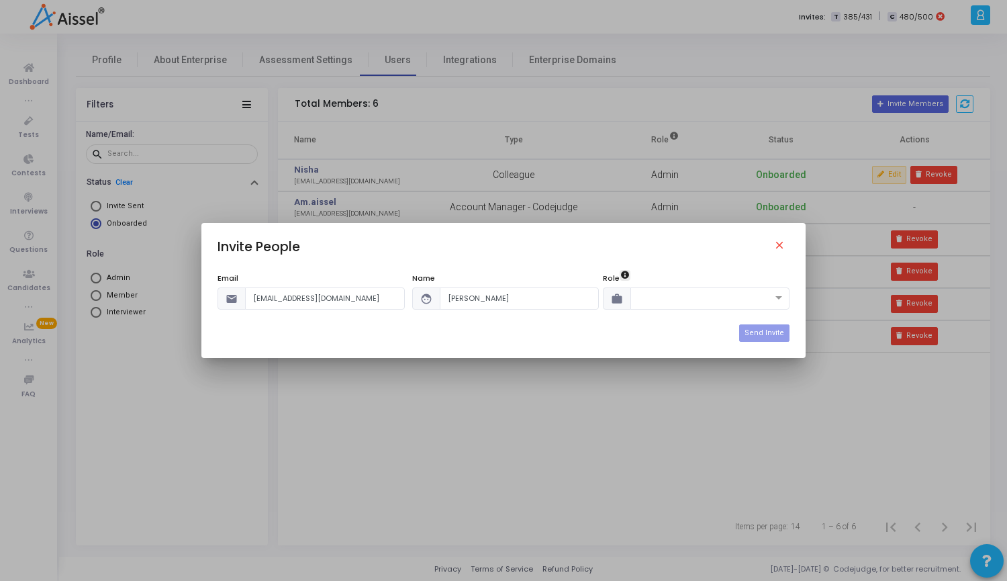
click at [625, 272] on icon at bounding box center [625, 275] width 8 height 8
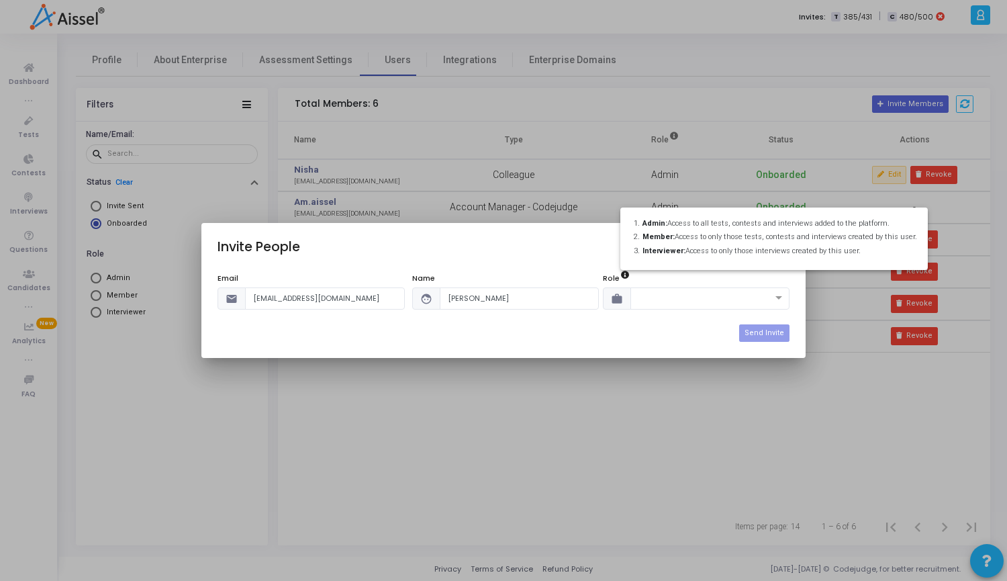
click at [724, 305] on div at bounding box center [503, 290] width 1007 height 581
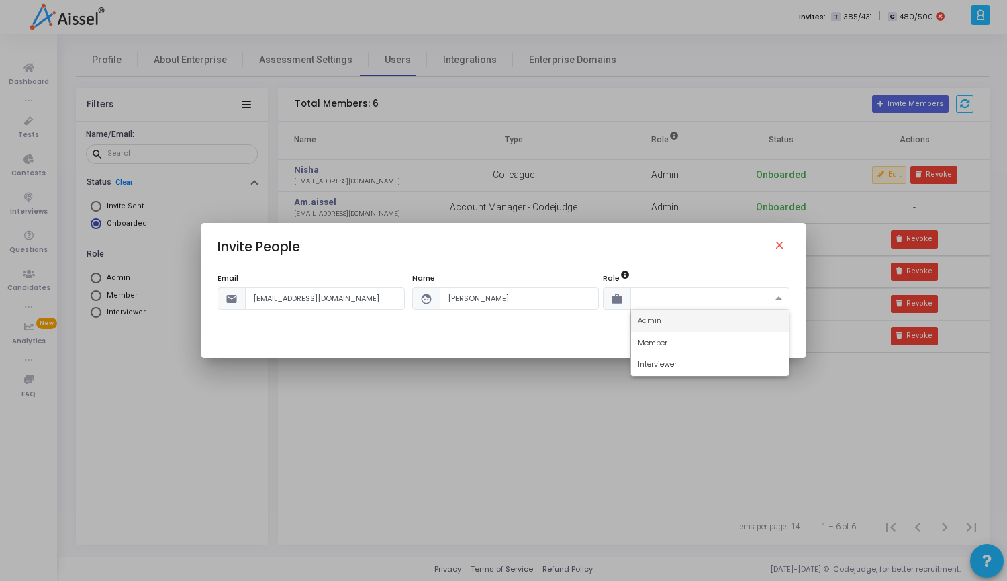
click at [775, 296] on span at bounding box center [780, 298] width 17 height 11
click at [689, 344] on div "Member" at bounding box center [710, 343] width 158 height 22
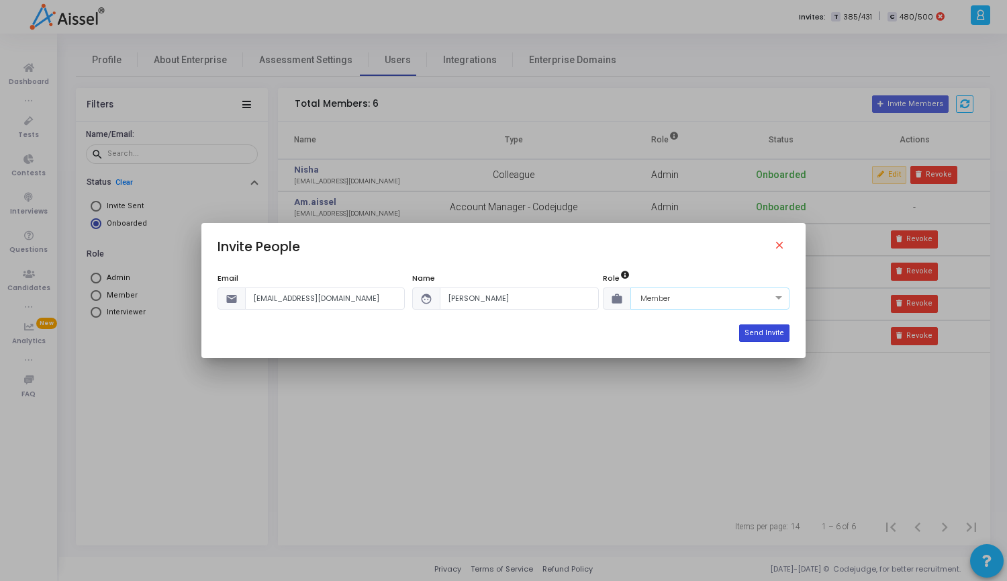
click at [756, 332] on button "Send Invite" at bounding box center [764, 332] width 50 height 17
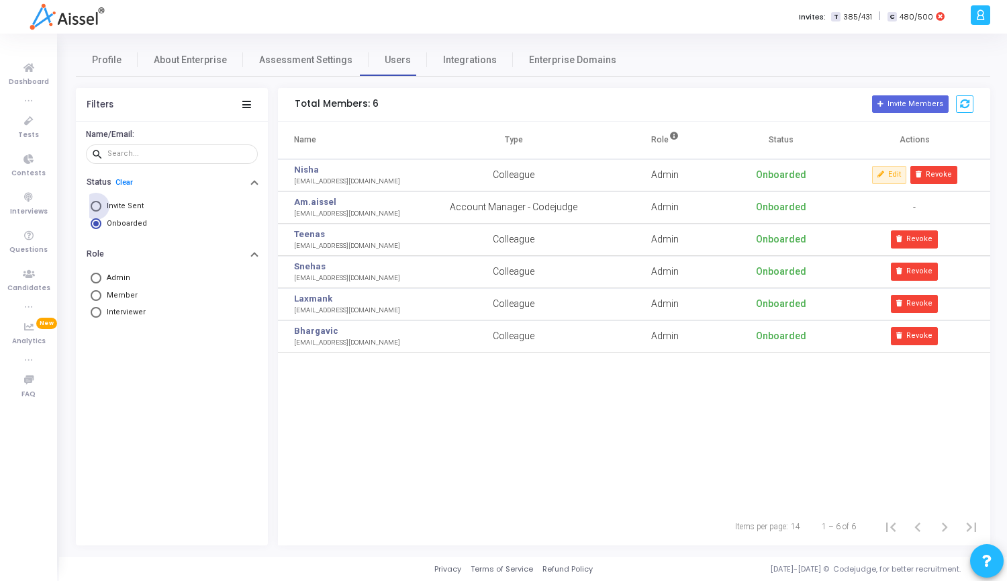
click at [125, 211] on span "Invite Sent" at bounding box center [122, 206] width 42 height 11
click at [101, 211] on input "Invite Sent" at bounding box center [96, 206] width 11 height 11
radio input "true"
